Goal: Task Accomplishment & Management: Complete application form

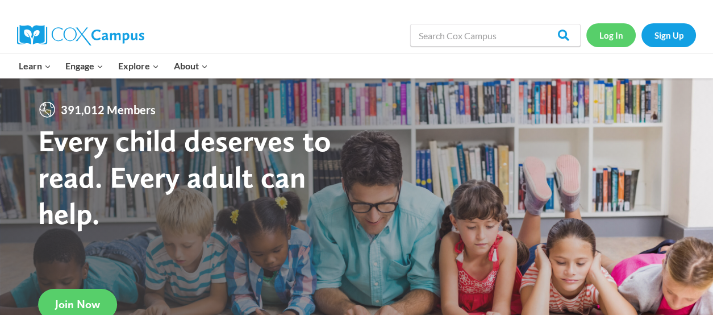
click at [617, 40] on link "Log In" at bounding box center [610, 34] width 49 height 23
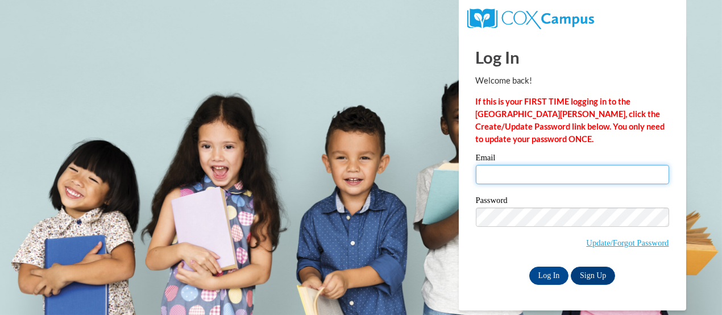
click at [523, 174] on input "Email" at bounding box center [572, 174] width 193 height 19
type input "[EMAIL_ADDRESS][DOMAIN_NAME]"
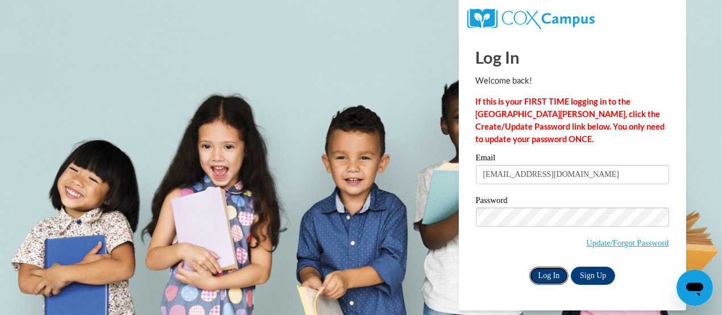
click at [559, 273] on input "Log In" at bounding box center [549, 276] width 40 height 18
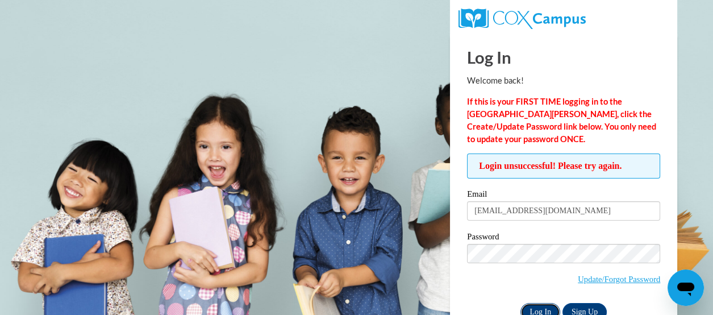
click at [547, 309] on input "Log In" at bounding box center [541, 312] width 40 height 18
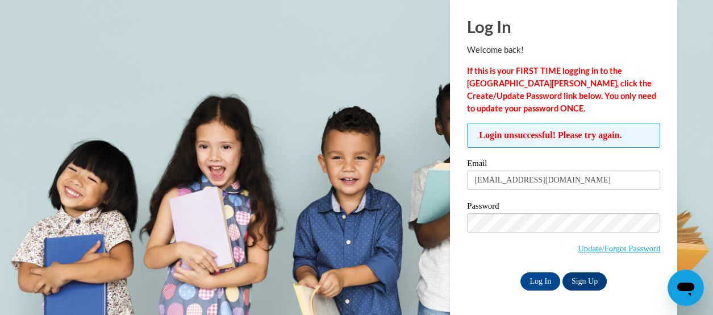
click at [497, 279] on div "Log In Sign Up" at bounding box center [563, 281] width 193 height 18
click at [538, 277] on input "Log In" at bounding box center [541, 281] width 40 height 18
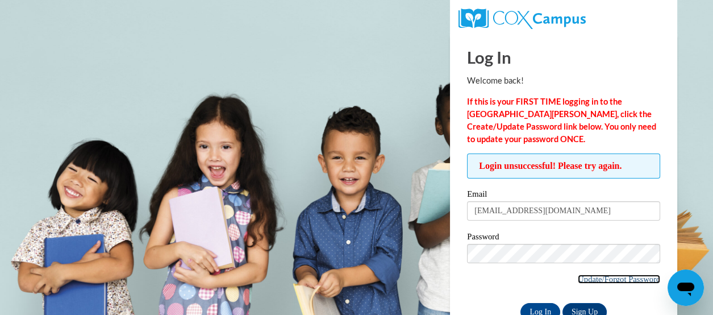
click at [589, 281] on link "Update/Forgot Password" at bounding box center [619, 278] width 82 height 9
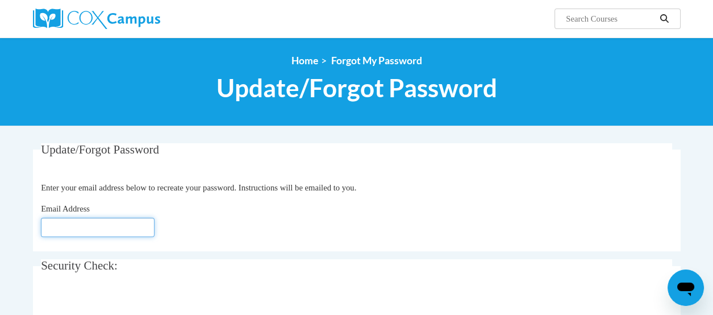
click at [91, 224] on input "Email Address" at bounding box center [98, 227] width 114 height 19
type input "[EMAIL_ADDRESS][DOMAIN_NAME]"
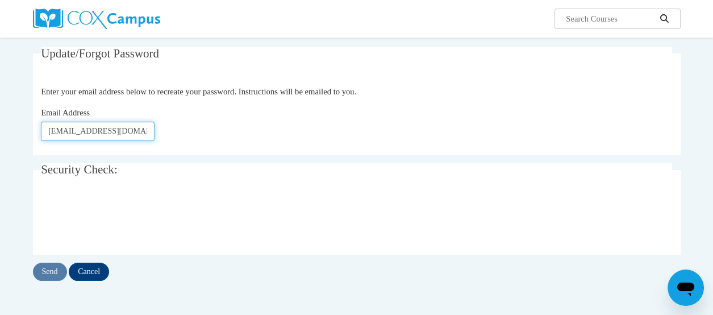
scroll to position [114, 0]
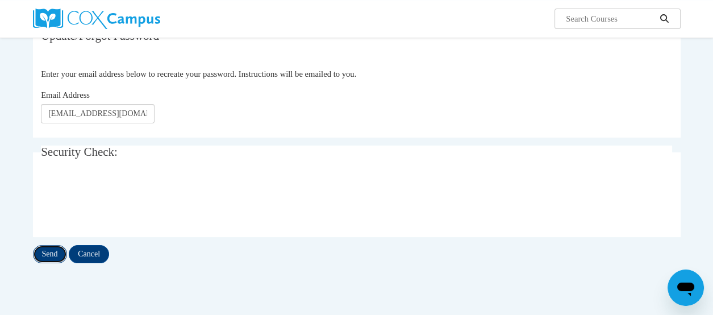
click at [45, 249] on input "Send" at bounding box center [50, 254] width 34 height 18
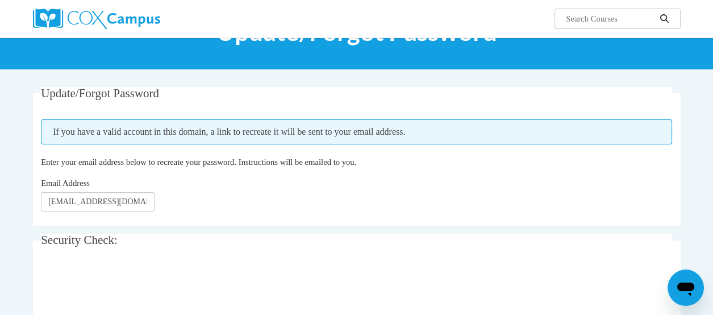
scroll to position [114, 0]
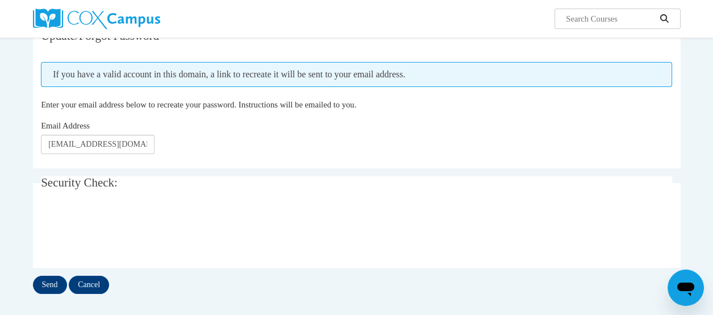
click at [231, 244] on div "0cAFcWeA6yTtwvwJeyb5wrACeqc0qhdnNCGHppnOHnR2FiHY0UtmT0b7aVY7WzskftS1pxu1MRVbUqi…" at bounding box center [356, 231] width 631 height 44
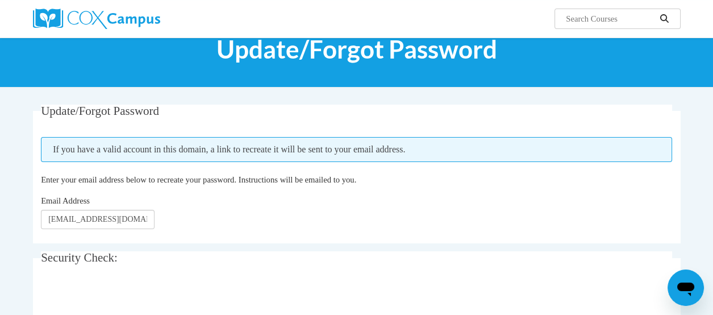
scroll to position [0, 0]
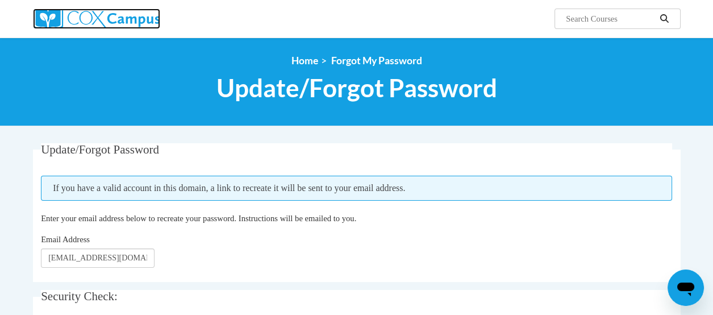
click at [117, 28] on img at bounding box center [96, 19] width 127 height 20
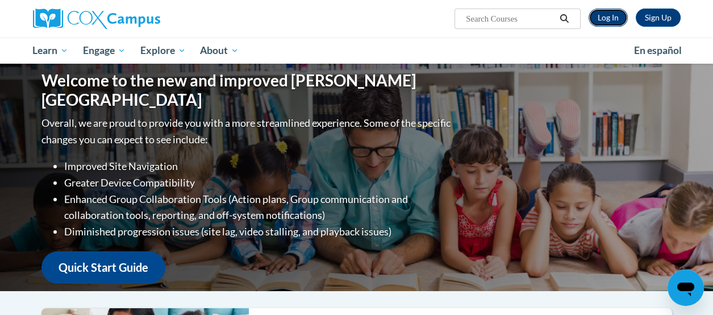
click at [619, 13] on link "Log In" at bounding box center [608, 18] width 39 height 18
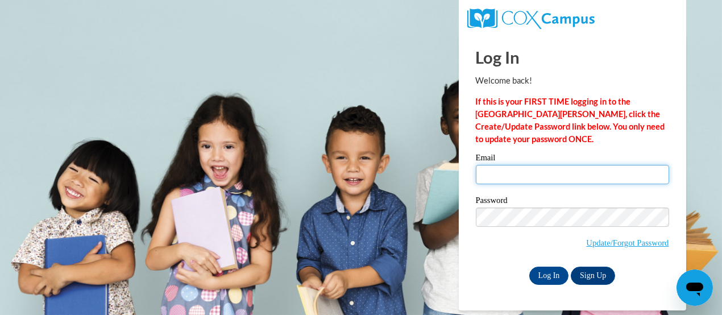
click at [494, 173] on input "Email" at bounding box center [572, 174] width 193 height 19
type input "[EMAIL_ADDRESS][DOMAIN_NAME]"
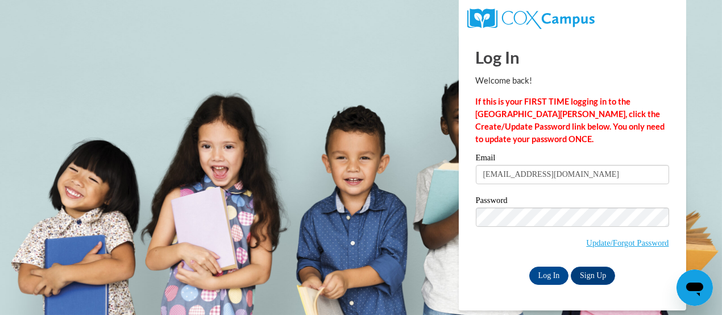
click at [493, 260] on div "Password Update/Forgot Password" at bounding box center [572, 229] width 193 height 67
click at [553, 272] on input "Log In" at bounding box center [549, 276] width 40 height 18
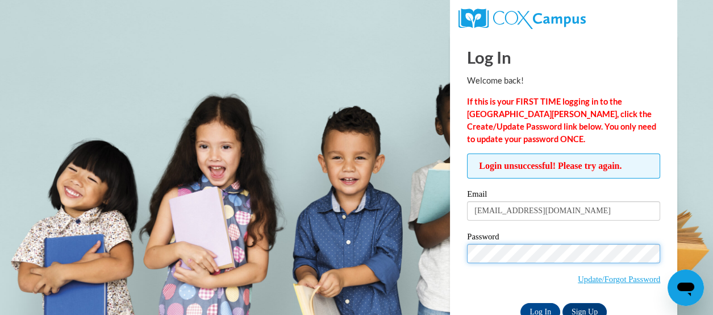
click at [521, 303] on input "Log In" at bounding box center [541, 312] width 40 height 18
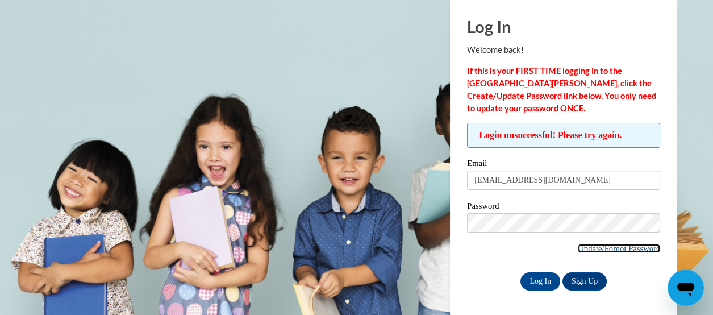
click at [584, 245] on link "Update/Forgot Password" at bounding box center [619, 248] width 82 height 9
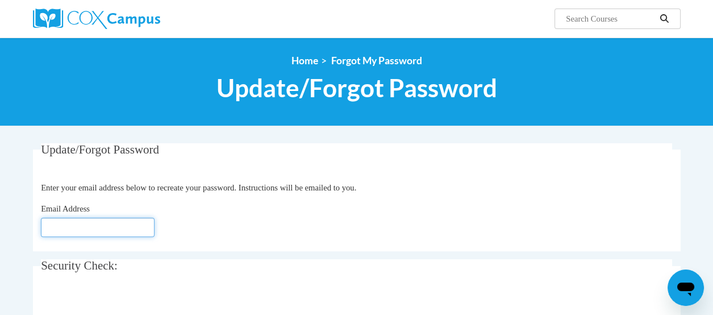
click at [52, 230] on input "Email Address" at bounding box center [98, 227] width 114 height 19
type input "ylee@birchwoodschool.org"
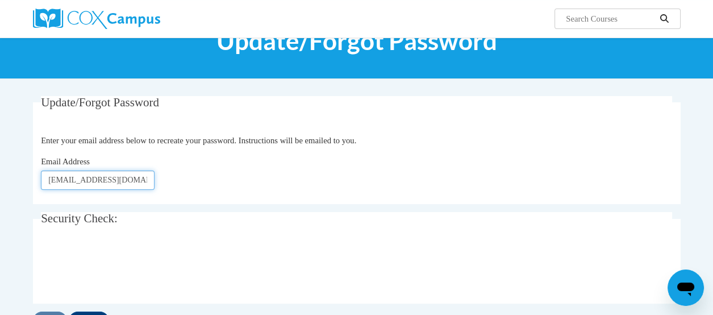
scroll to position [114, 0]
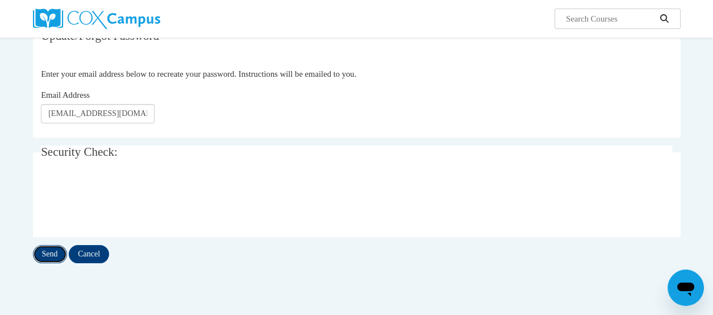
click at [48, 252] on input "Send" at bounding box center [50, 254] width 34 height 18
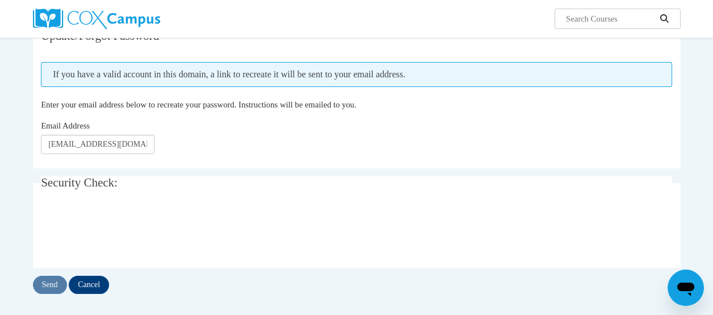
scroll to position [170, 0]
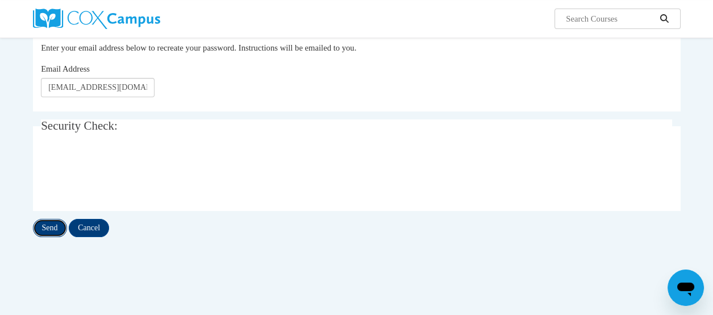
click at [39, 225] on input "Send" at bounding box center [50, 228] width 34 height 18
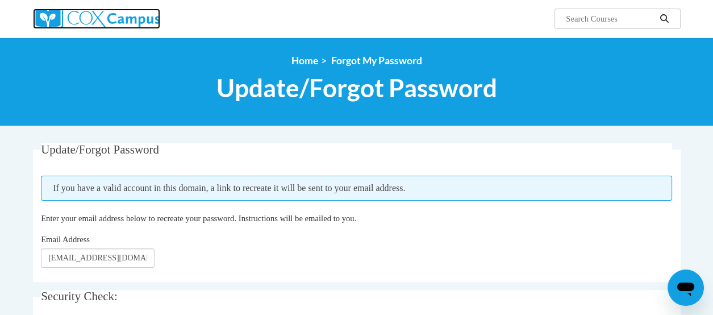
click at [107, 21] on img at bounding box center [96, 19] width 127 height 20
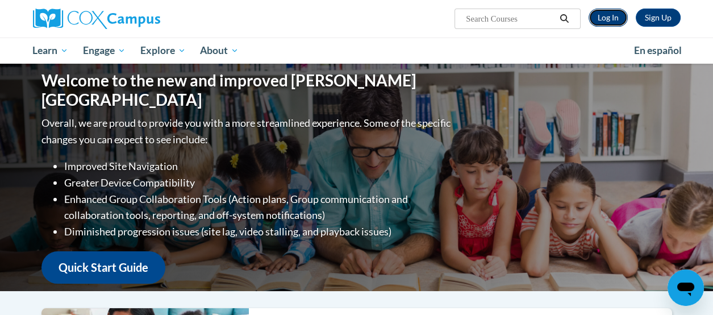
click at [621, 23] on link "Log In" at bounding box center [608, 18] width 39 height 18
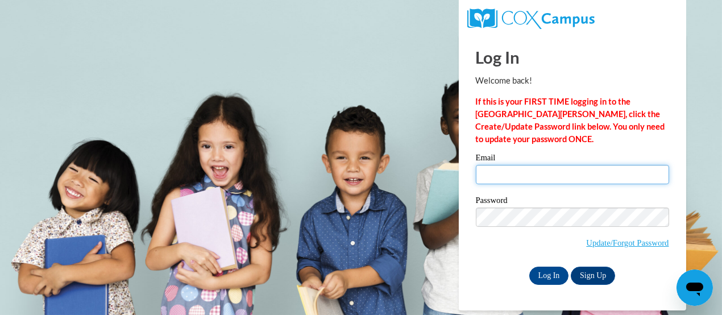
click at [563, 171] on input "Email" at bounding box center [572, 174] width 193 height 19
type input "[EMAIL_ADDRESS][DOMAIN_NAME]"
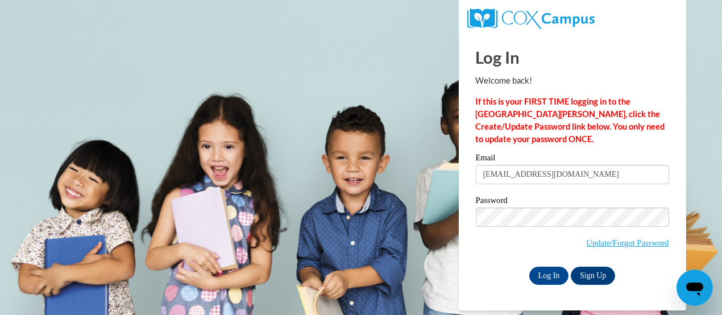
click at [499, 253] on span "Update/Forgot Password" at bounding box center [572, 230] width 193 height 47
click at [542, 272] on input "Log In" at bounding box center [549, 276] width 40 height 18
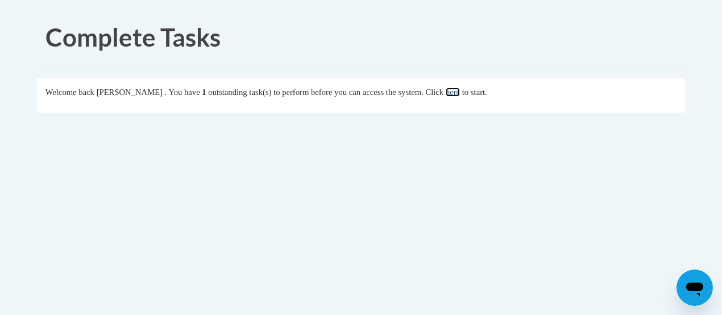
click at [456, 96] on link "here" at bounding box center [452, 92] width 14 height 9
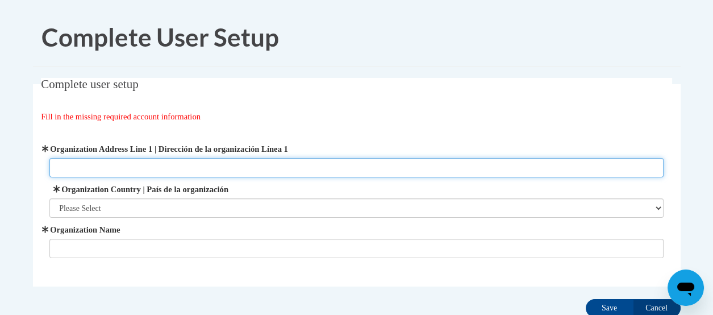
click at [102, 166] on input "Organization Address Line 1 | Dirección de la organización Línea 1" at bounding box center [356, 167] width 614 height 19
click at [55, 169] on input "W 140th St" at bounding box center [356, 167] width 614 height 19
type input "[STREET_ADDRESS]"
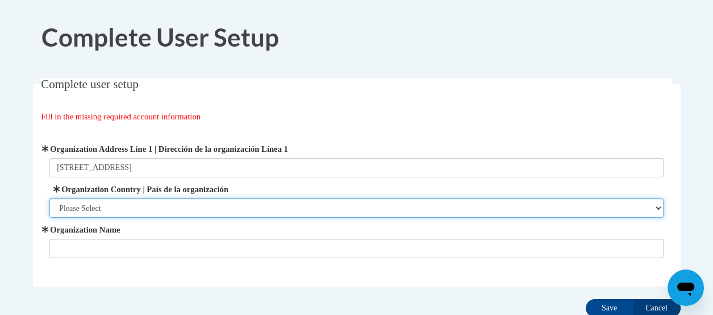
click at [114, 206] on select "Please Select United States | Estados Unidos Outside of the United States | Fue…" at bounding box center [356, 207] width 614 height 19
select select "ad49bcad-a171-4b2e-b99c-48b446064914"
click at [49, 198] on select "Please Select United States | Estados Unidos Outside of the United States | Fue…" at bounding box center [356, 207] width 614 height 19
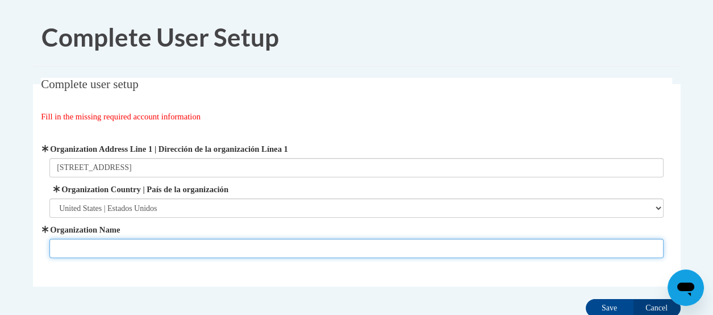
click at [90, 243] on input "Organization Name" at bounding box center [356, 248] width 614 height 19
type input "Birchwood School of Hawken"
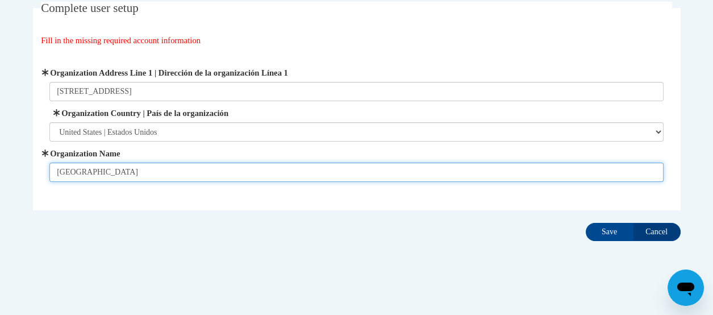
scroll to position [82, 0]
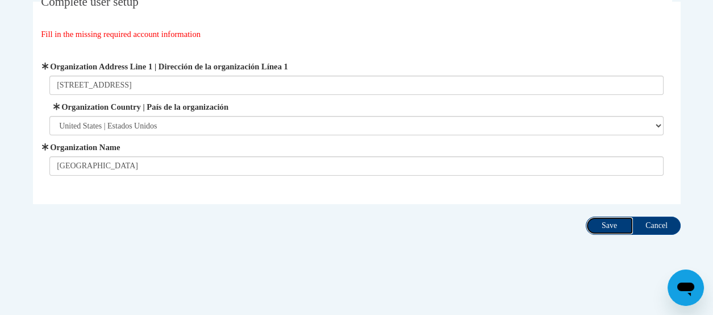
click at [621, 224] on input "Save" at bounding box center [610, 225] width 48 height 18
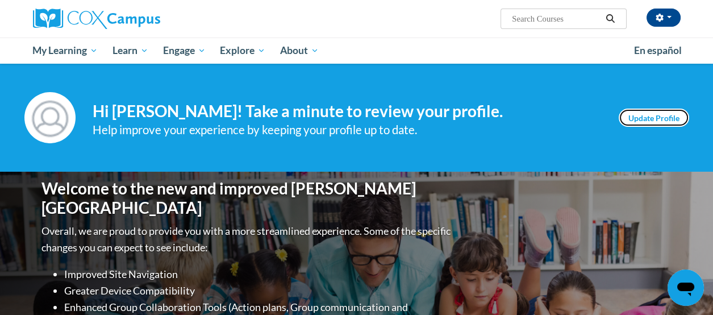
click at [619, 114] on link "Update Profile" at bounding box center [654, 118] width 70 height 18
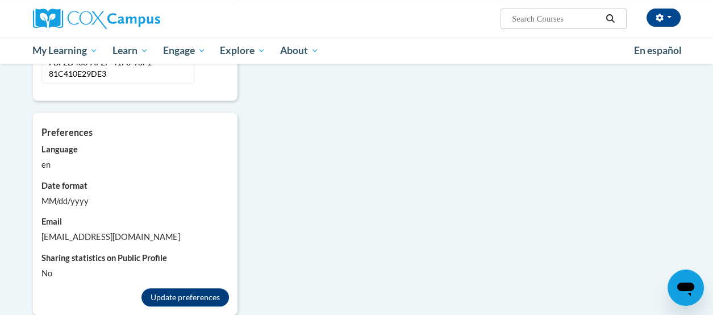
scroll to position [796, 0]
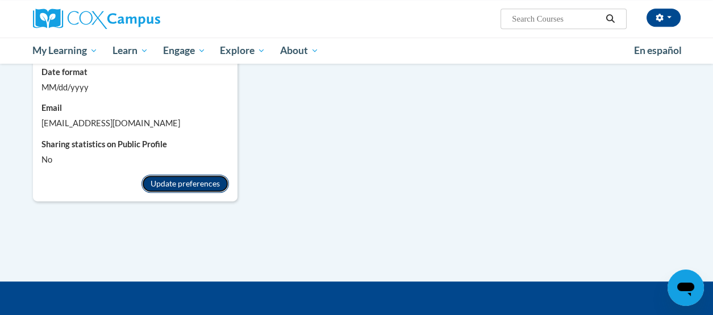
click at [199, 175] on button "Update preferences" at bounding box center [185, 183] width 88 height 18
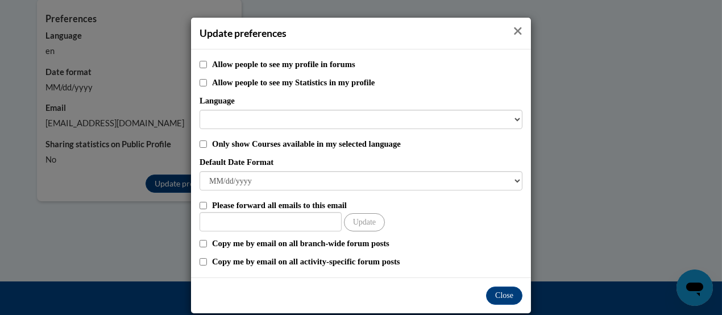
click at [514, 27] on icon "Close" at bounding box center [517, 31] width 9 height 12
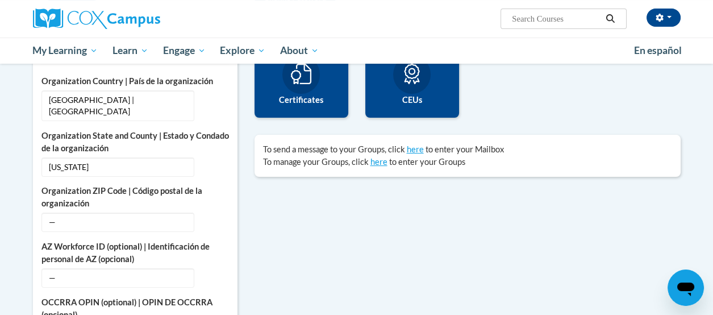
scroll to position [227, 0]
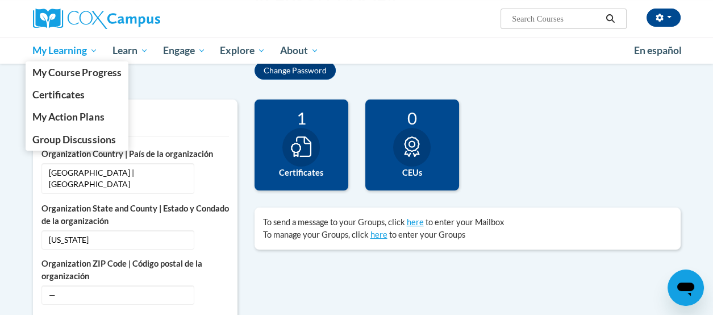
click at [73, 49] on span "My Learning" at bounding box center [64, 51] width 65 height 14
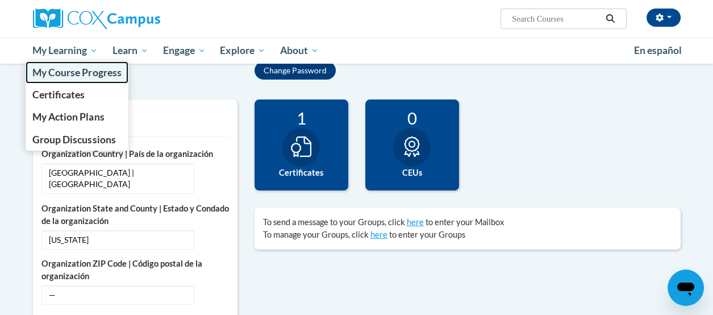
click at [89, 78] on span "My Course Progress" at bounding box center [76, 72] width 89 height 12
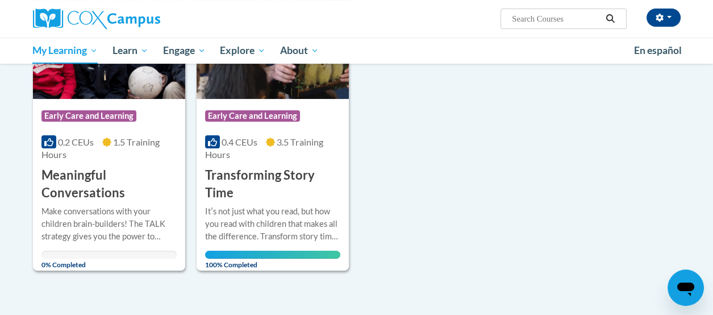
scroll to position [284, 0]
